Goal: Task Accomplishment & Management: Manage account settings

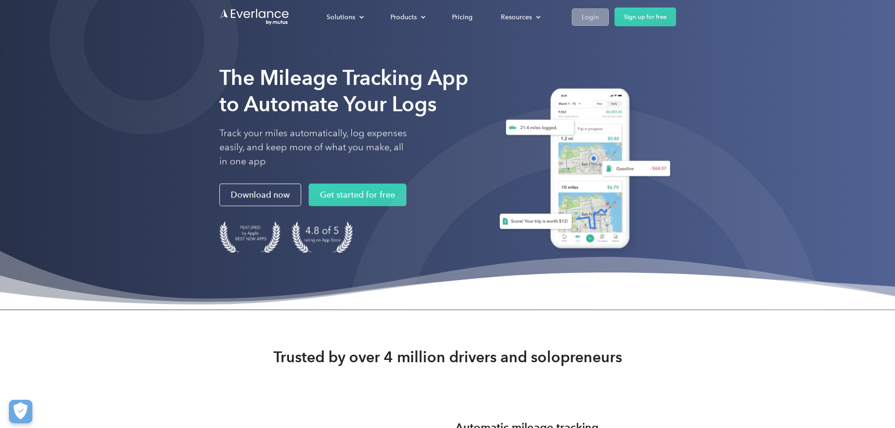
click at [599, 15] on div "Login" at bounding box center [589, 17] width 17 height 12
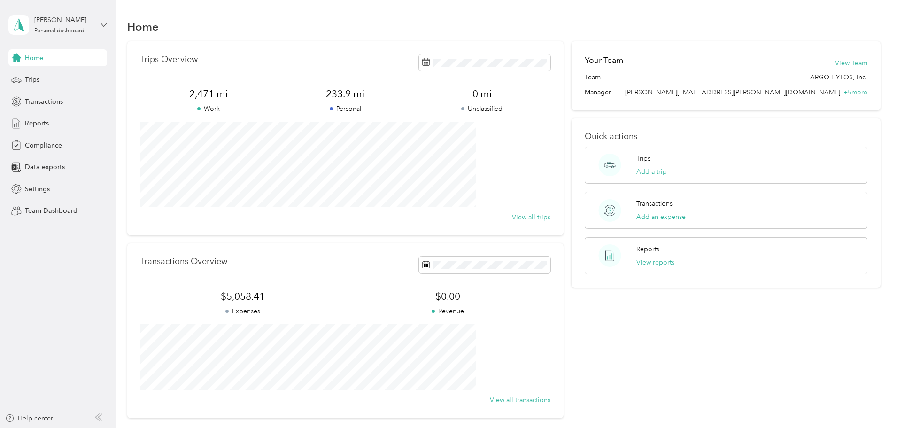
click at [105, 25] on icon at bounding box center [104, 25] width 7 height 7
click at [62, 76] on div "Team dashboard" at bounding box center [42, 77] width 50 height 10
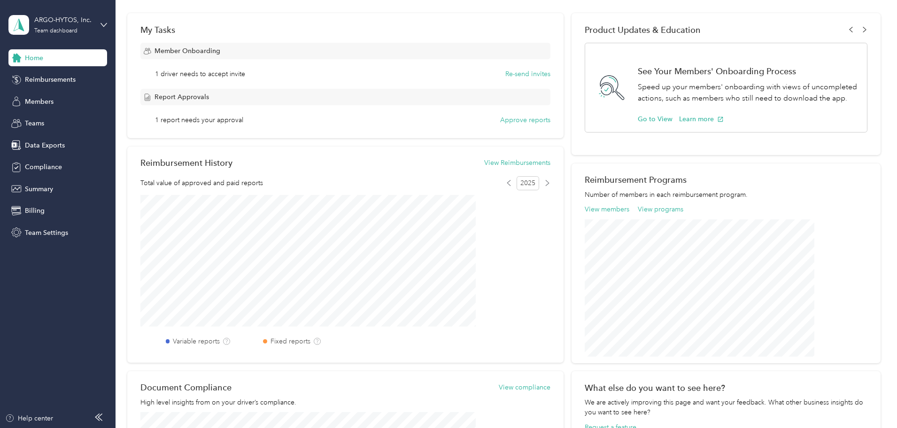
scroll to position [109, 0]
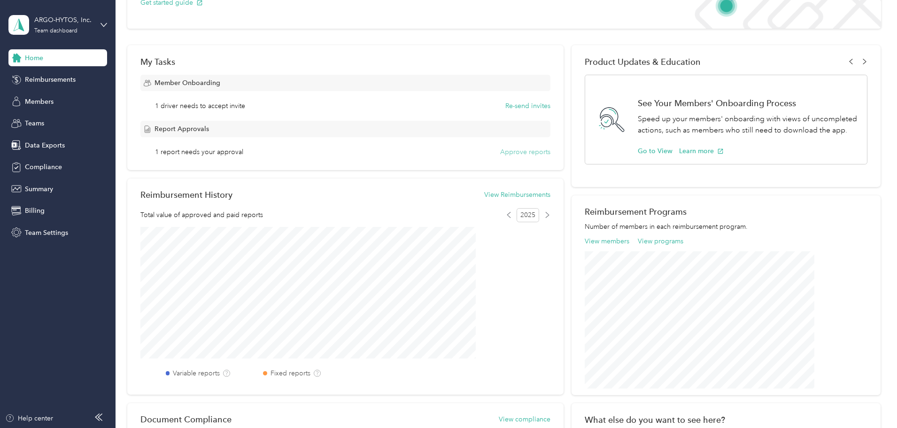
click at [532, 152] on button "Approve reports" at bounding box center [525, 152] width 50 height 10
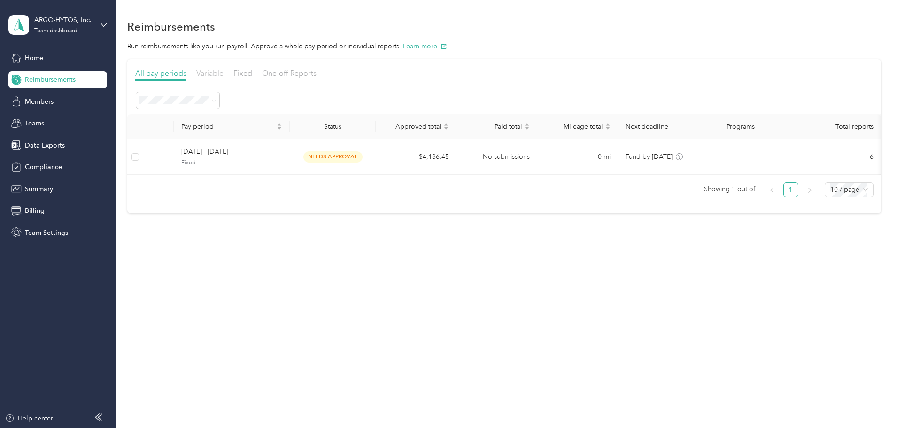
click at [224, 74] on span "Variable" at bounding box center [209, 73] width 27 height 9
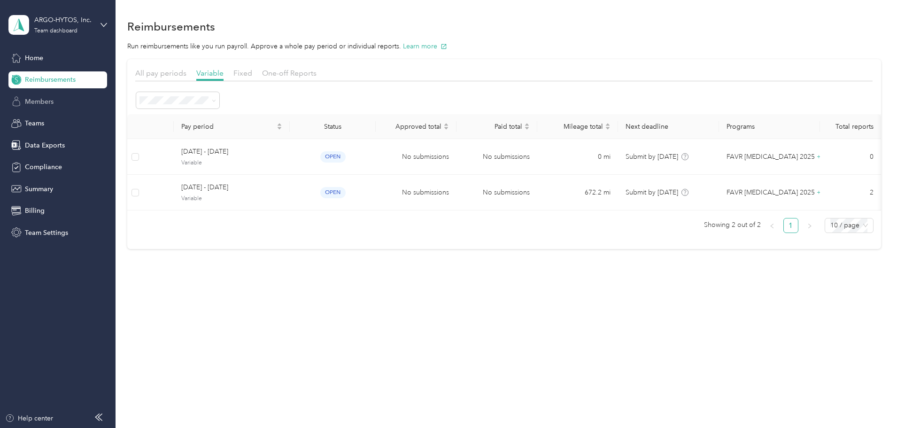
click at [45, 100] on span "Members" at bounding box center [39, 102] width 29 height 10
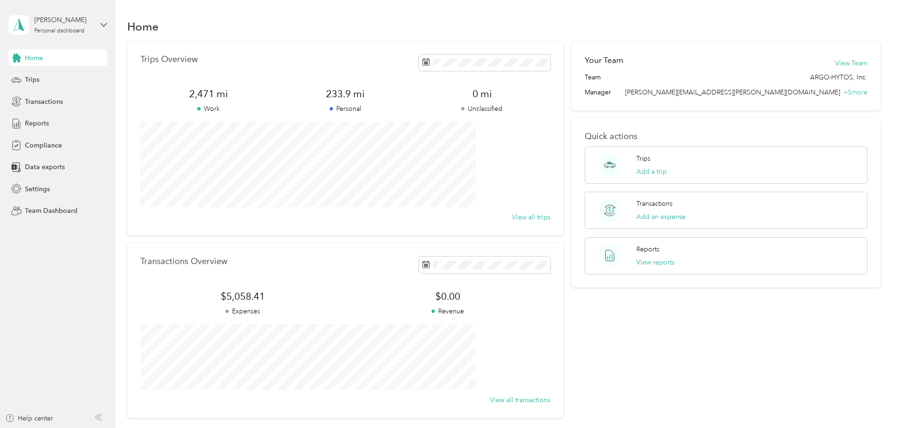
click at [100, 21] on div "[PERSON_NAME] Personal dashboard" at bounding box center [57, 24] width 99 height 33
click at [58, 76] on div "Team dashboard" at bounding box center [42, 77] width 50 height 10
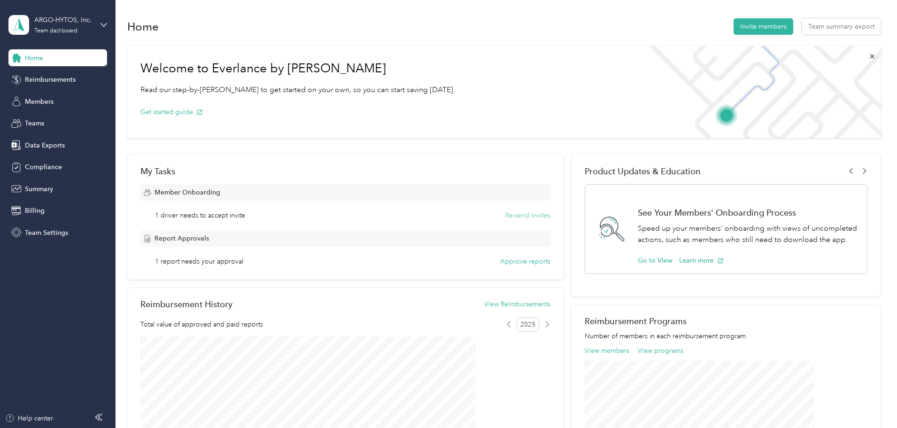
click at [508, 215] on button "Re-send invites" at bounding box center [527, 215] width 45 height 10
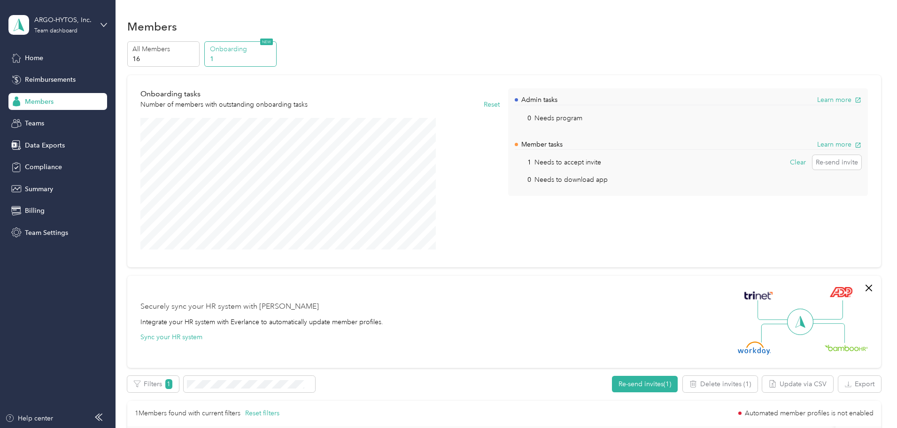
click at [274, 51] on p "Onboarding" at bounding box center [242, 49] width 64 height 10
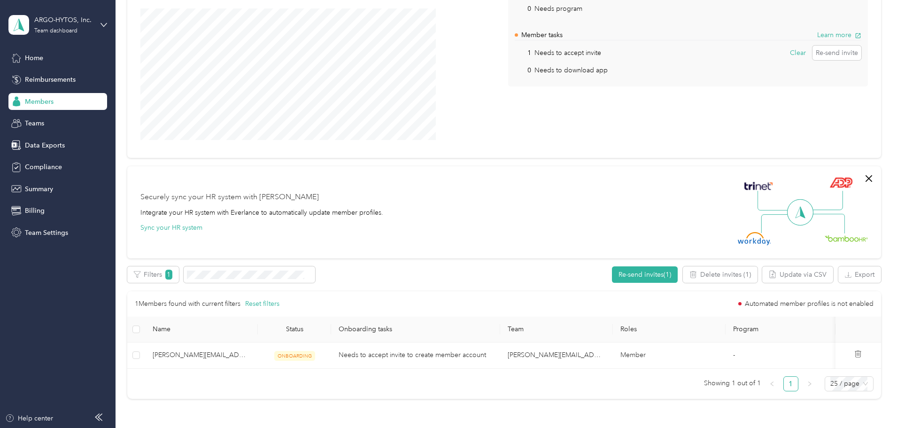
scroll to position [202, 0]
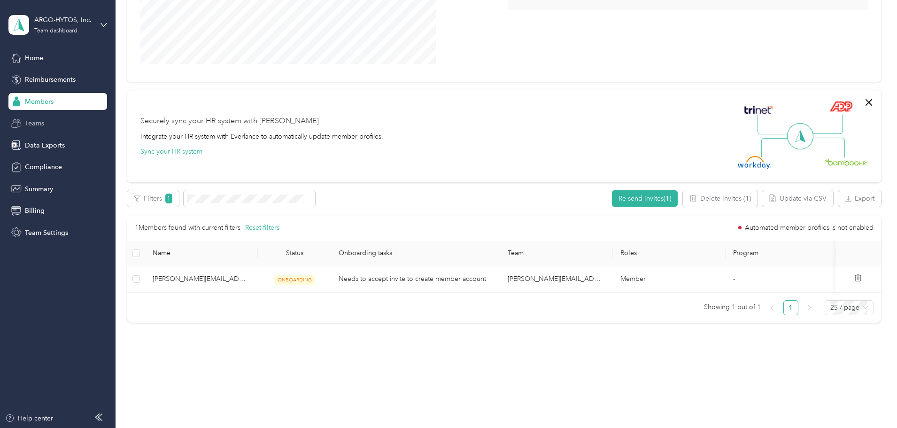
click at [42, 122] on span "Teams" at bounding box center [34, 123] width 19 height 10
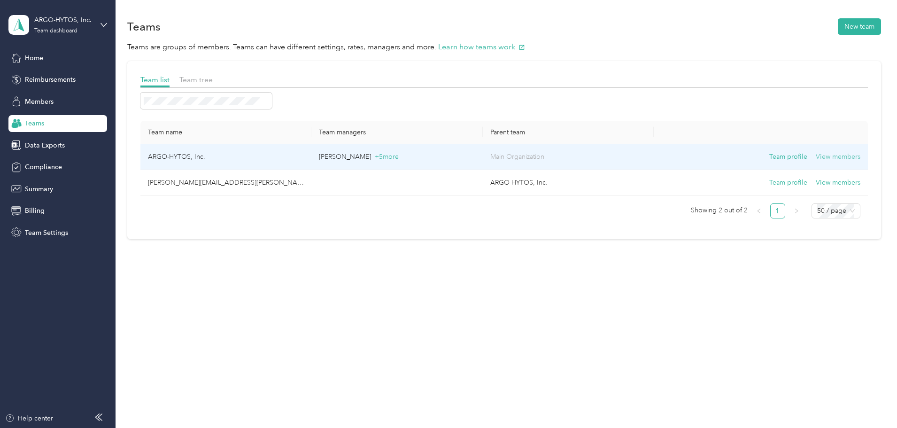
click at [816, 156] on button "View members" at bounding box center [838, 157] width 45 height 10
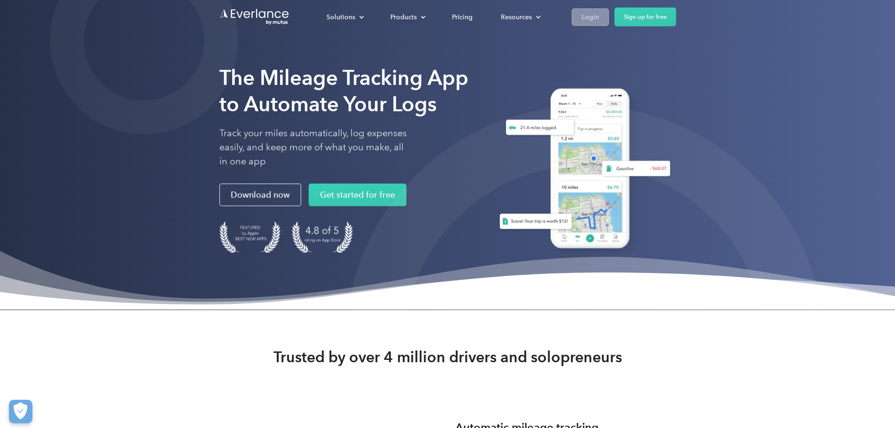
click at [599, 18] on div "Login" at bounding box center [589, 17] width 17 height 12
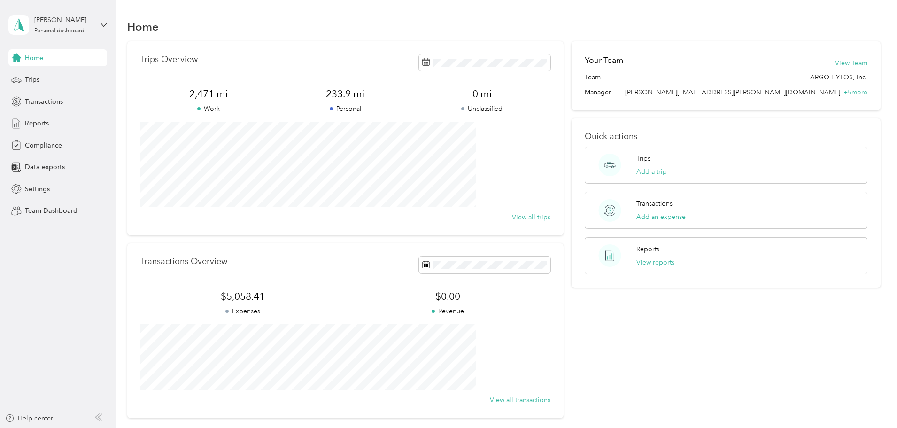
click at [100, 25] on div "Kyle C. Arndt Personal dashboard" at bounding box center [57, 24] width 99 height 33
click at [68, 79] on div "Team dashboard" at bounding box center [160, 77] width 291 height 16
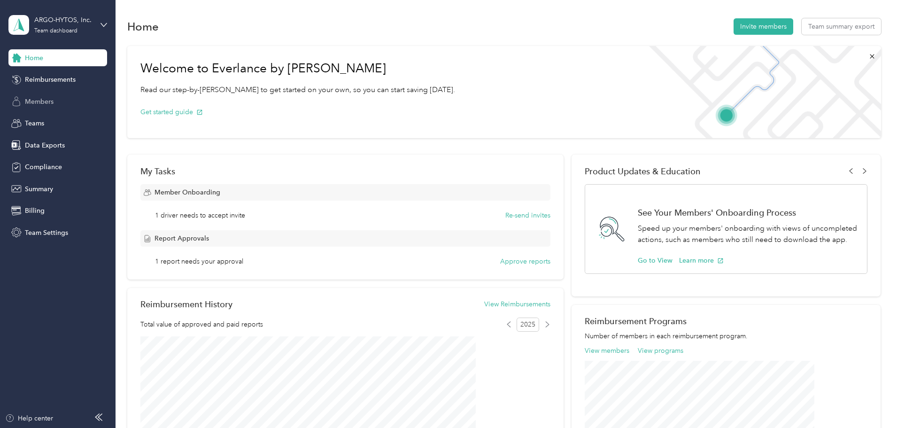
click at [48, 102] on span "Members" at bounding box center [39, 102] width 29 height 10
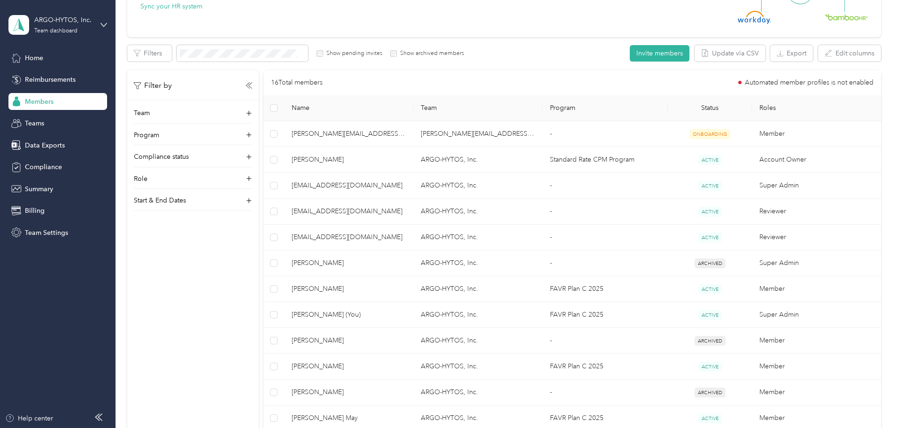
scroll to position [109, 0]
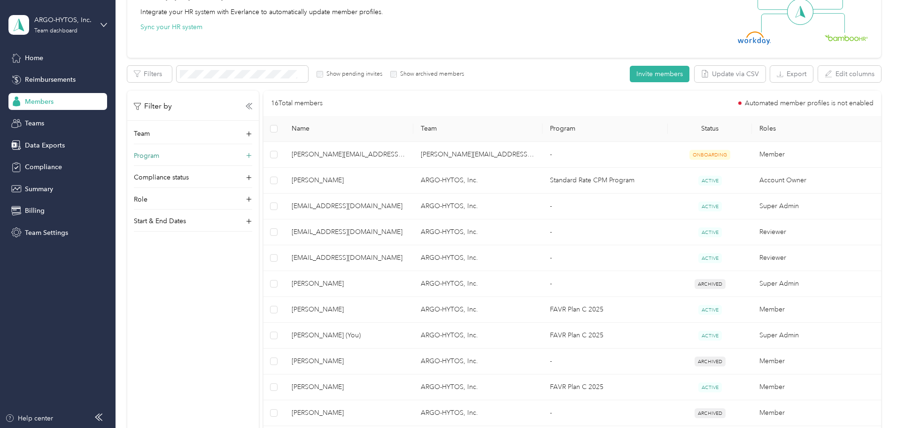
click at [252, 155] on icon at bounding box center [249, 156] width 6 height 6
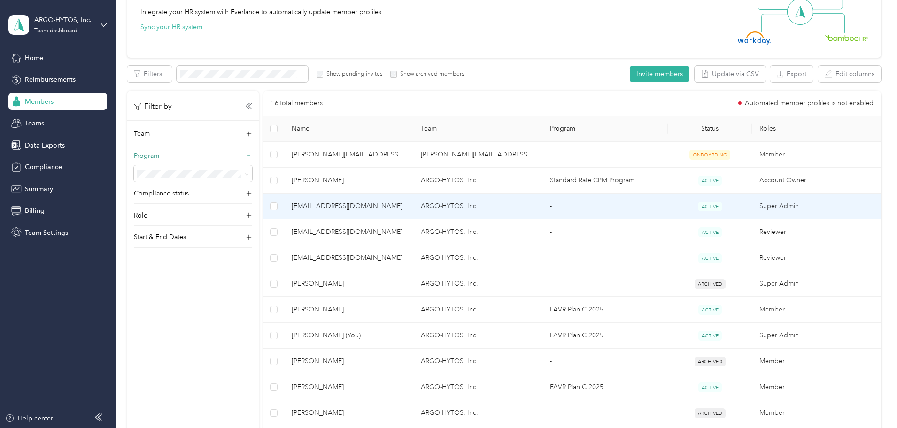
click at [403, 206] on span "favr+argo-hytos@everlance.com" at bounding box center [349, 206] width 114 height 10
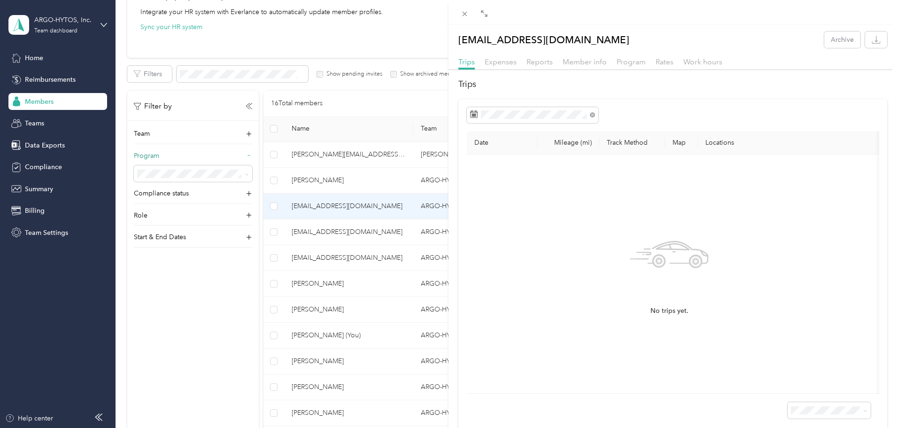
click at [230, 302] on div "favr+argo-hytos@everlance.com Archive Trips Expenses Reports Member info Progra…" at bounding box center [448, 214] width 897 height 428
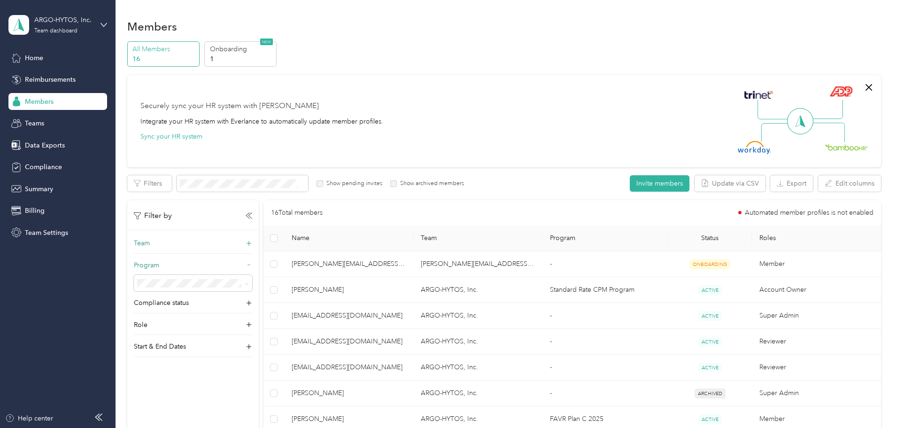
click at [213, 242] on div "Team" at bounding box center [193, 245] width 118 height 15
click at [239, 288] on p "Vincent J Nasca +5 more" at bounding box center [255, 290] width 105 height 10
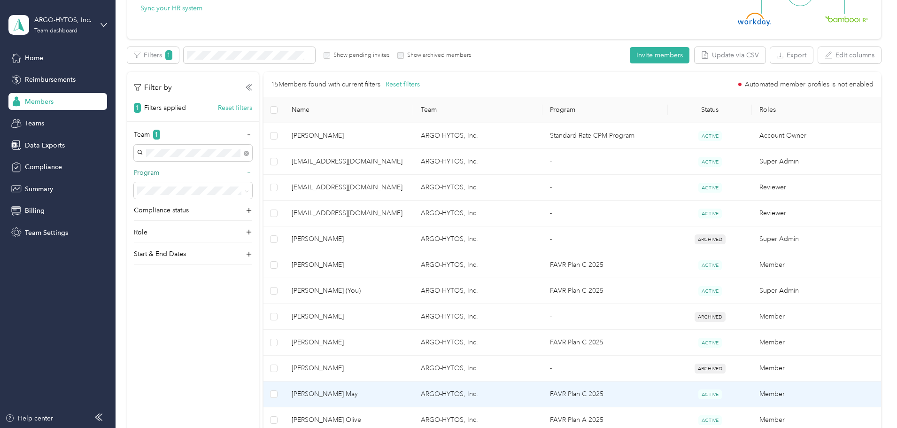
scroll to position [109, 0]
